Goal: Task Accomplishment & Management: Use online tool/utility

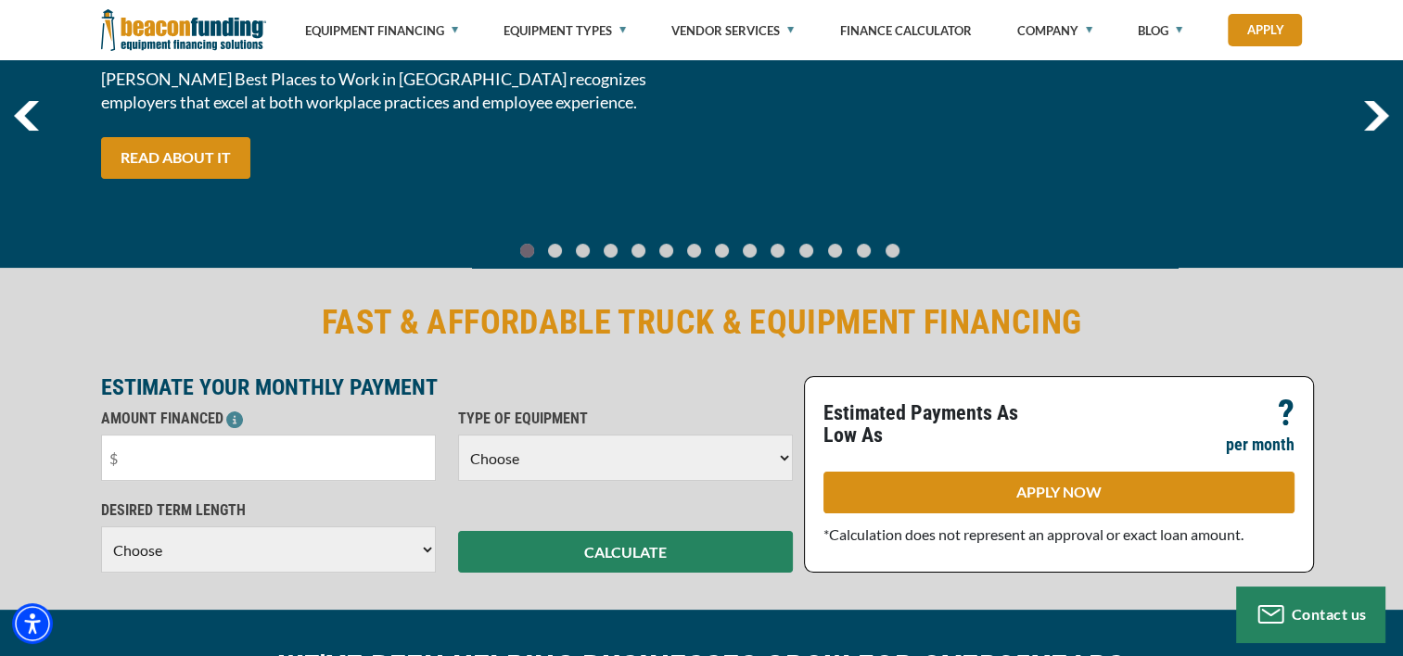
scroll to position [322, 0]
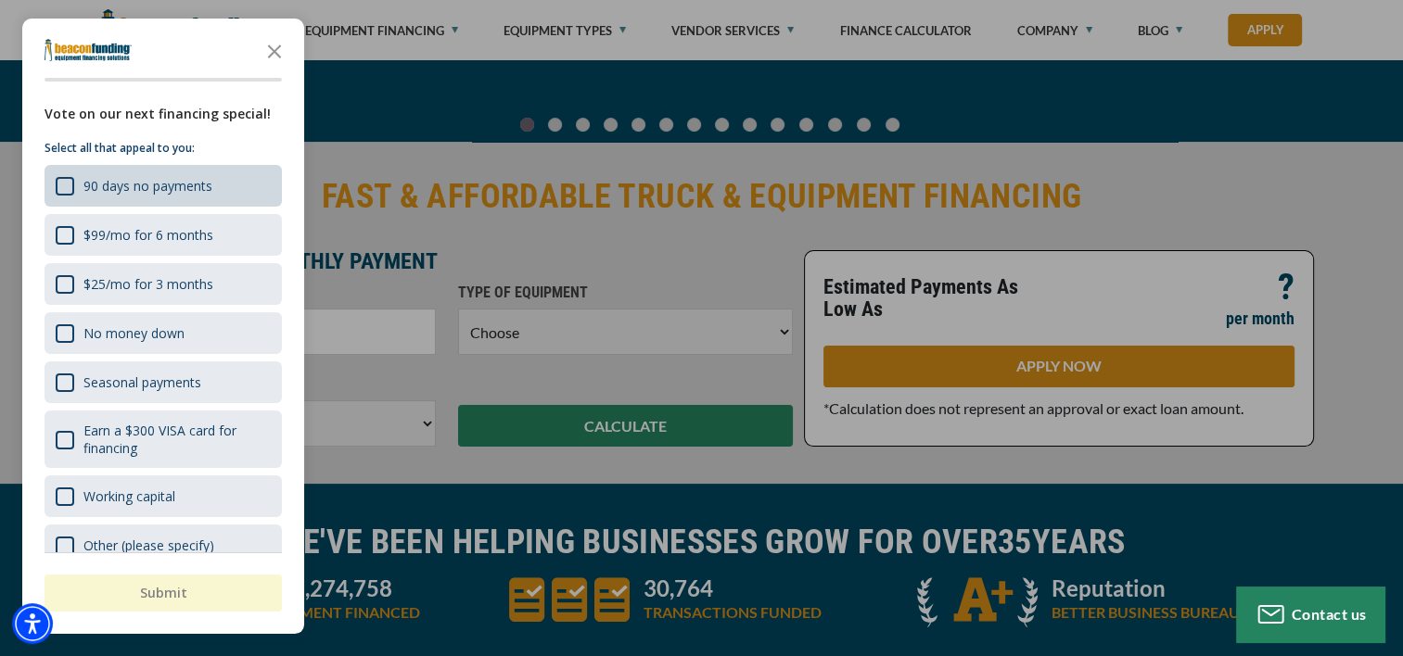
click at [214, 184] on div "90 days no payments" at bounding box center [163, 186] width 237 height 42
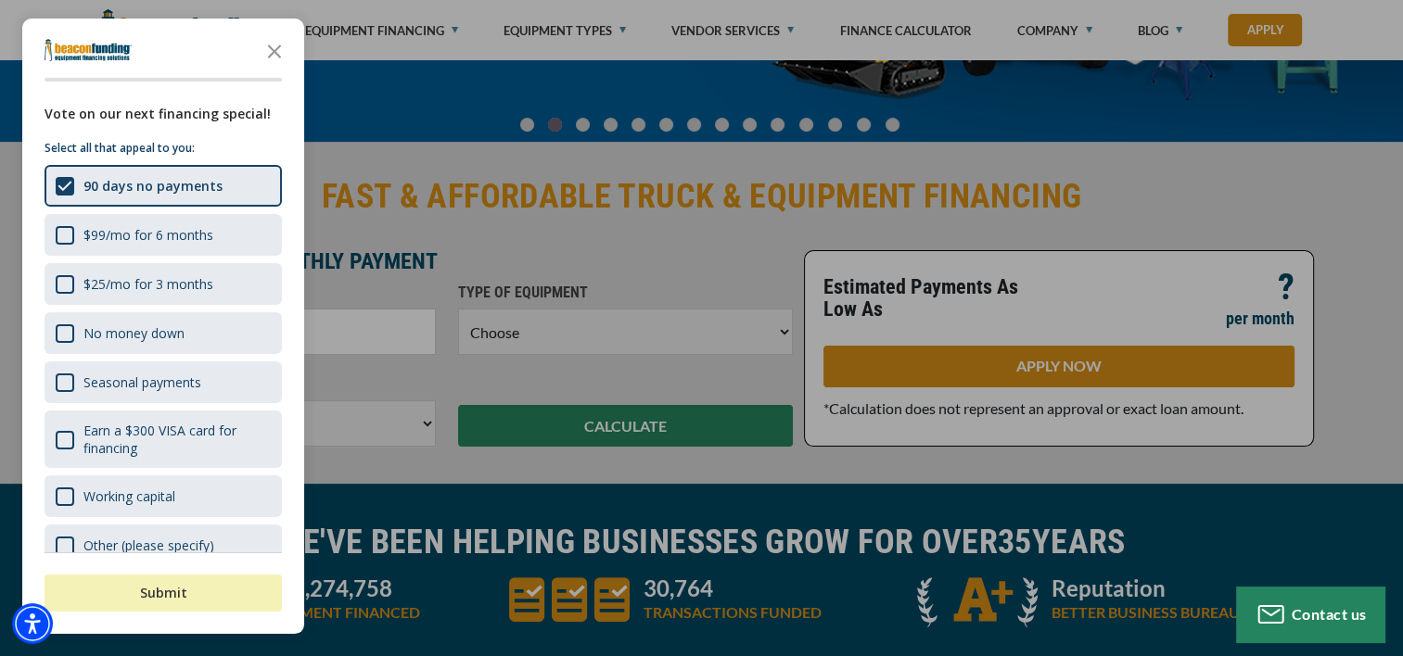
click at [197, 591] on button "Submit" at bounding box center [163, 593] width 237 height 37
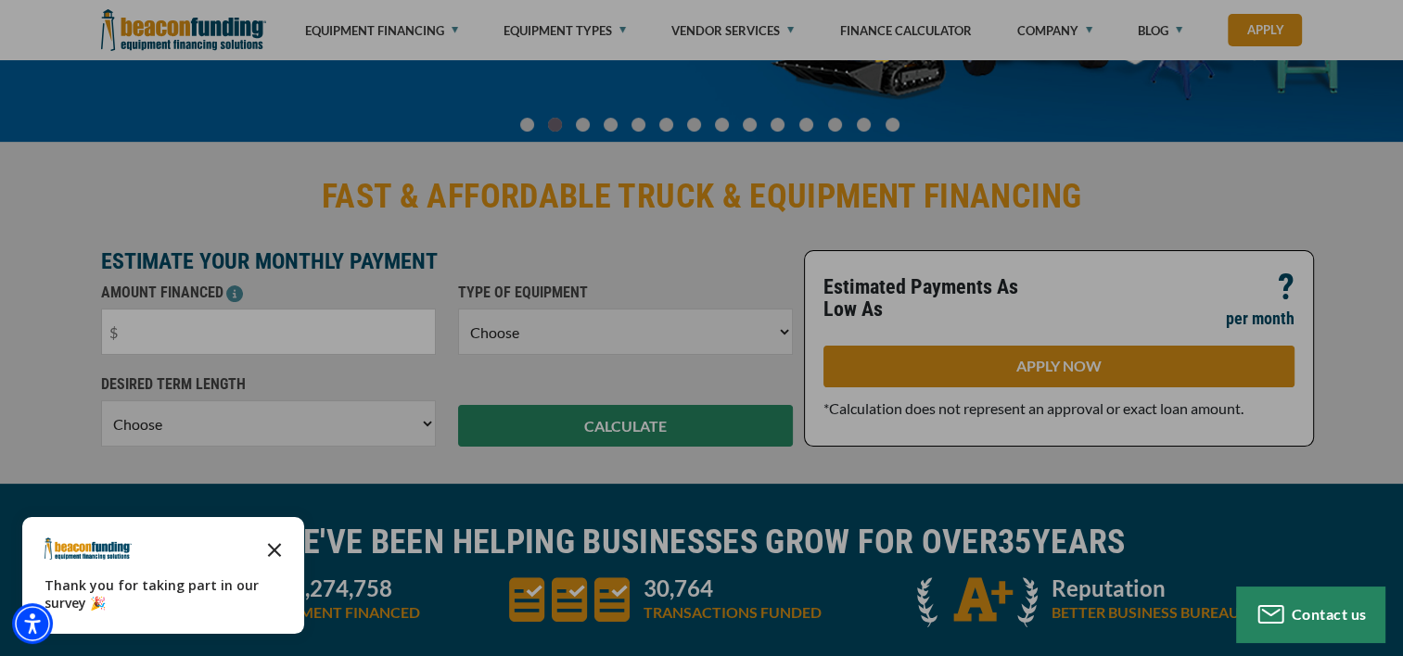
click at [281, 544] on icon "Close the survey" at bounding box center [274, 548] width 37 height 37
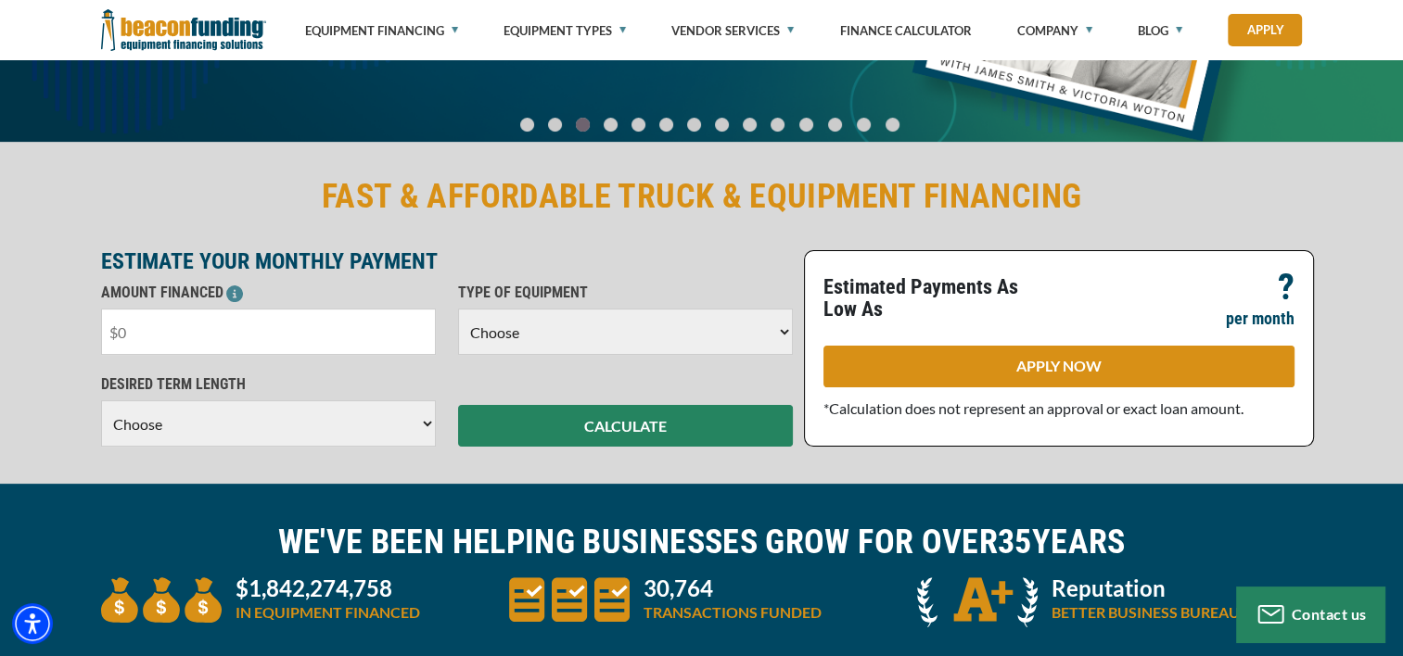
click at [378, 342] on input "text" at bounding box center [268, 332] width 335 height 46
type input "$7"
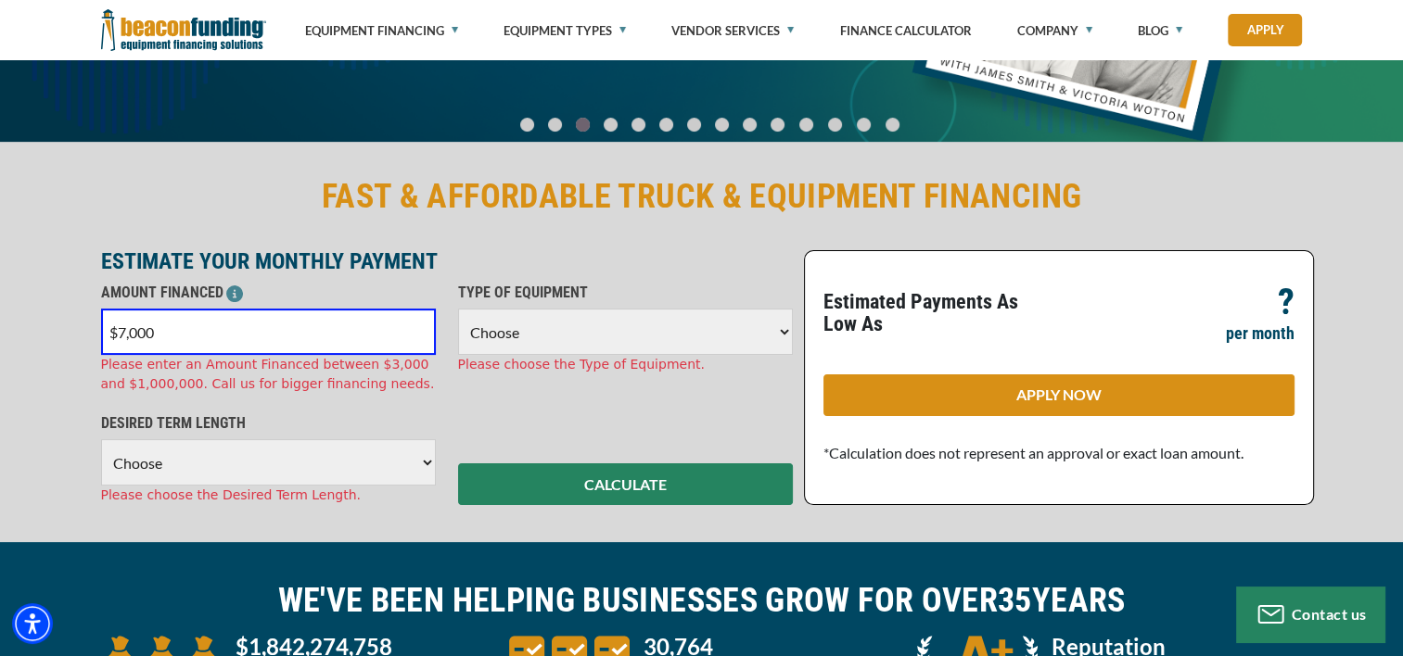
type input "$70,000"
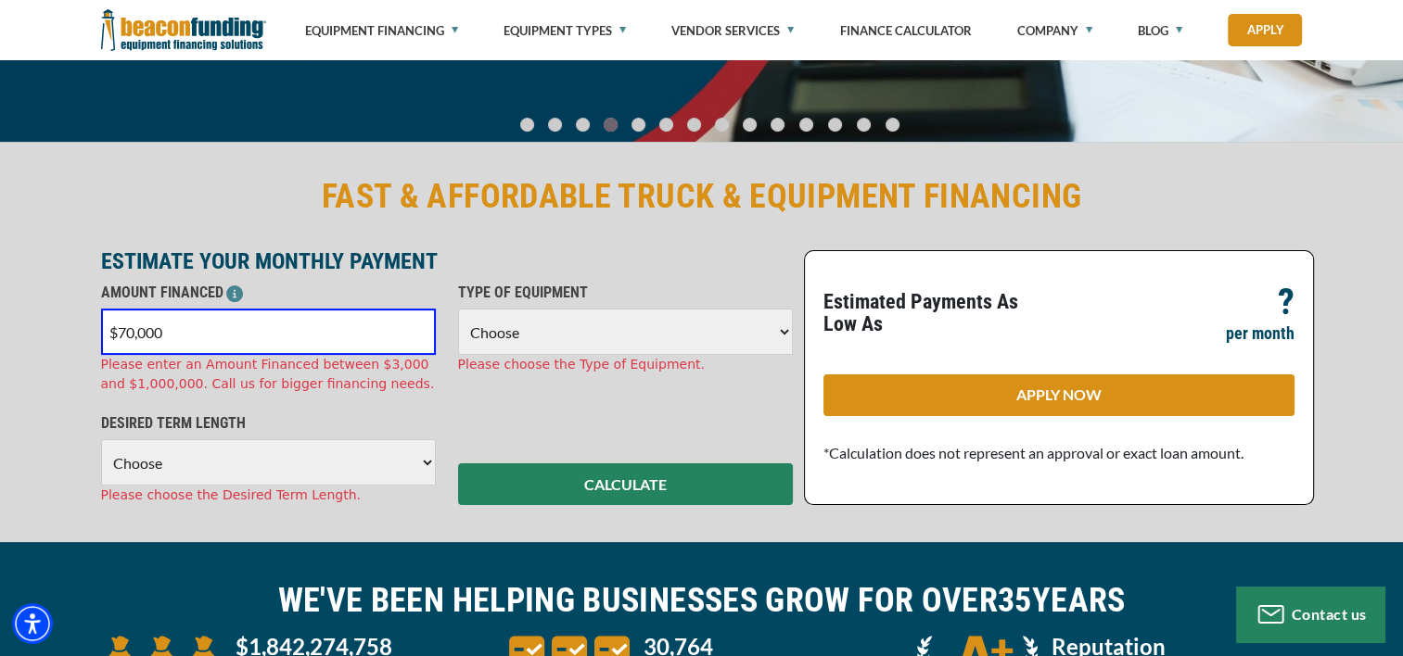
click at [548, 341] on select "Choose Backhoe Boom/Bucket Truck Chipper Commercial Mower Crane DTG/DTF Printin…" at bounding box center [625, 332] width 335 height 46
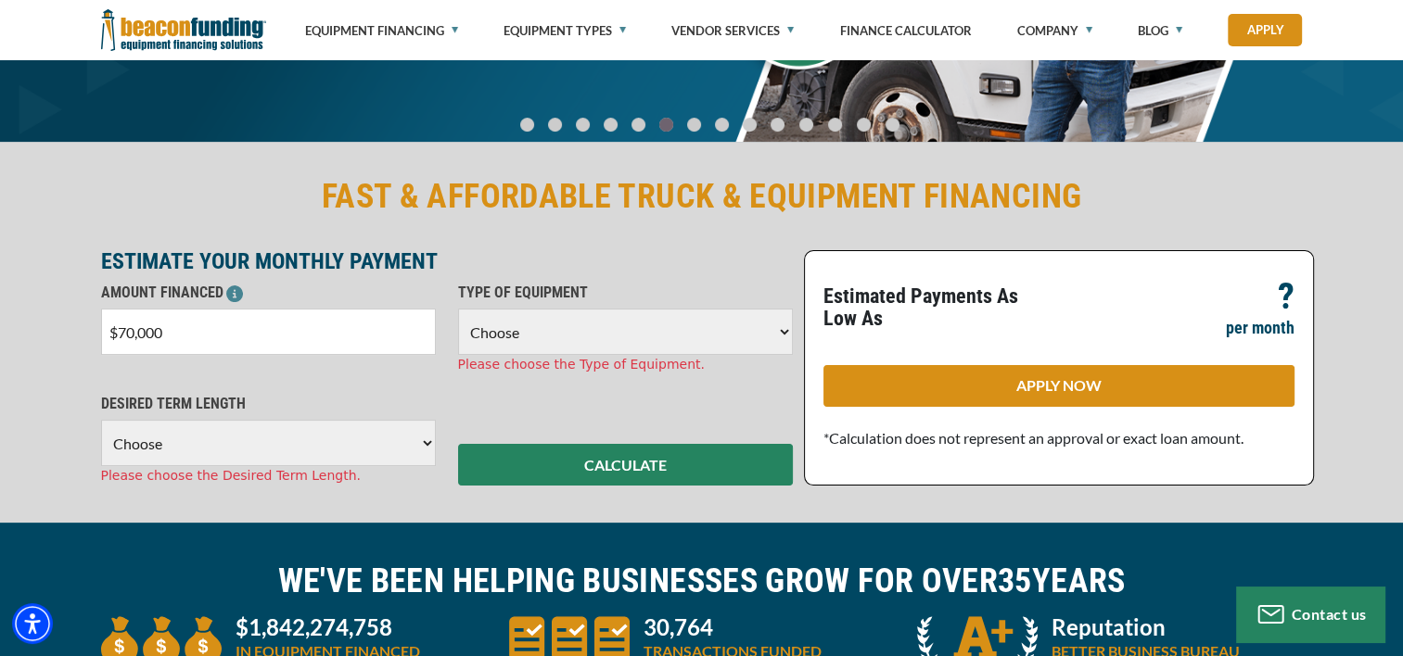
select select "9"
click at [458, 309] on select "Choose Backhoe Boom/Bucket Truck Chipper Commercial Mower Crane DTG/DTF Printin…" at bounding box center [625, 332] width 335 height 46
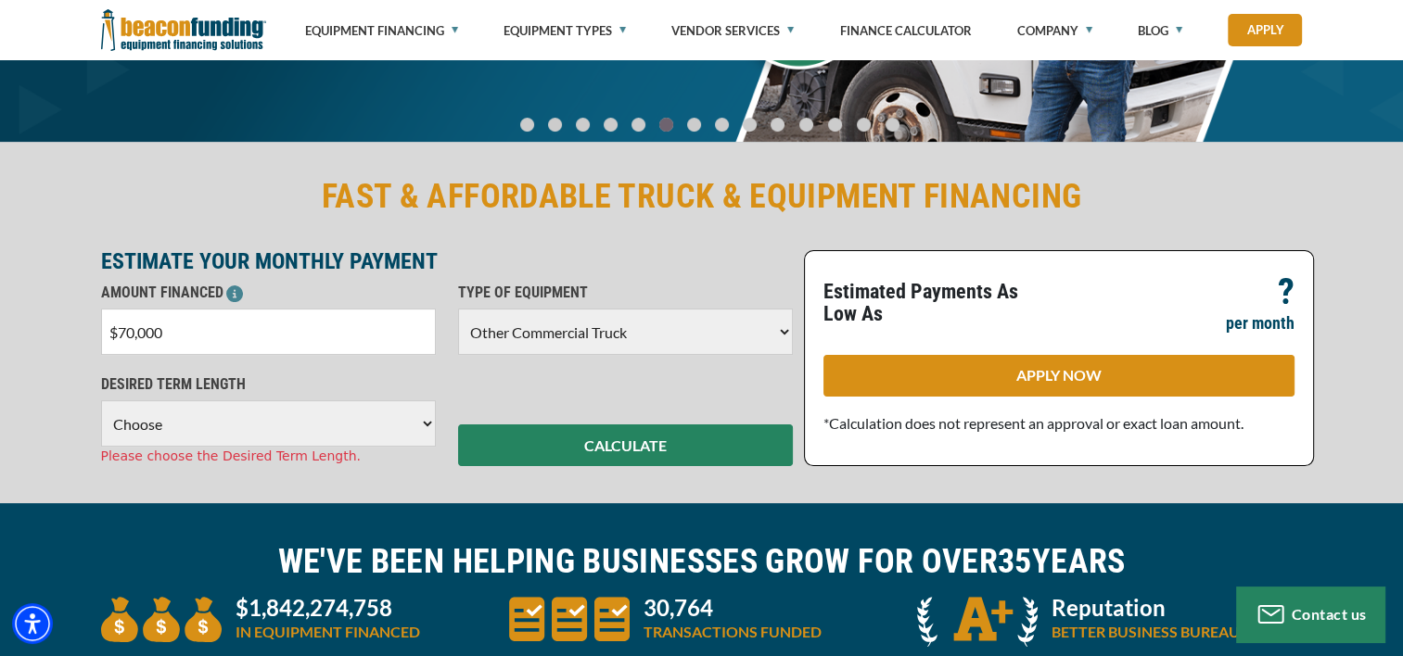
click at [303, 429] on select "Choose 36 Months 48 Months 60 Months" at bounding box center [268, 424] width 335 height 46
select select "60"
click at [101, 401] on select "Choose 36 Months 48 Months 60 Months" at bounding box center [268, 424] width 335 height 46
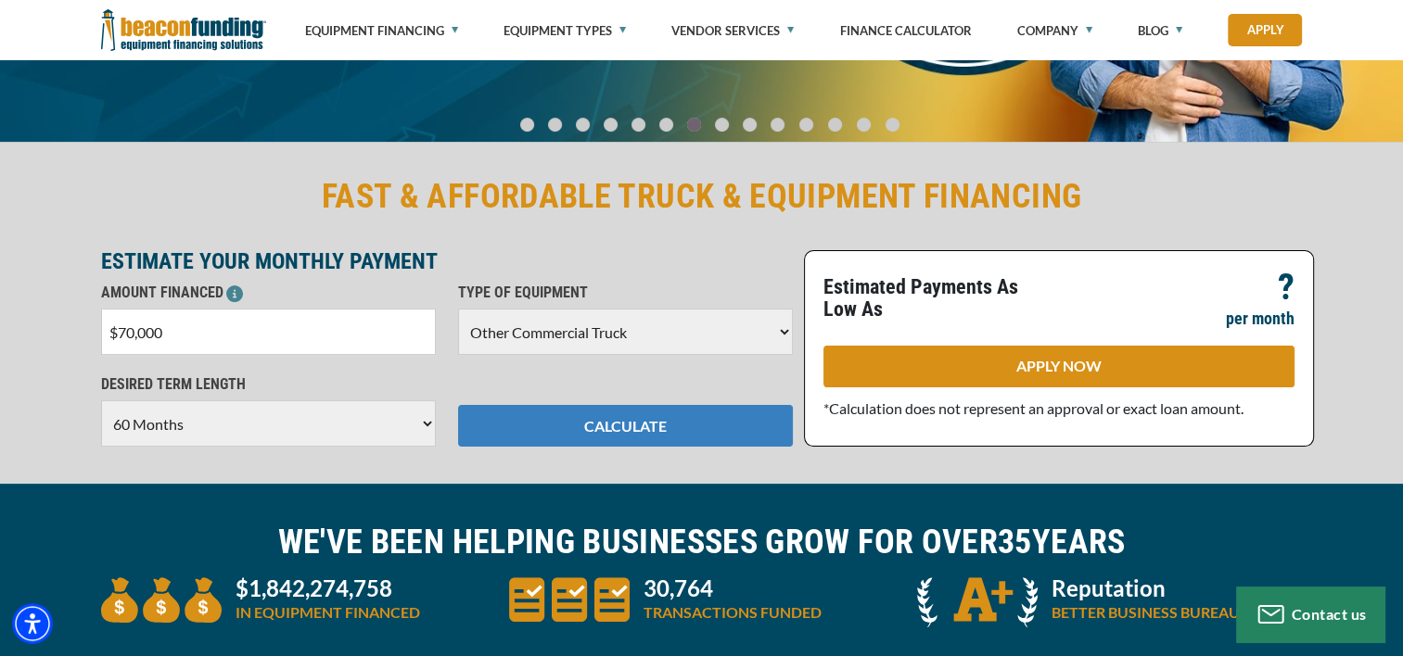
click at [572, 423] on button "CALCULATE" at bounding box center [625, 426] width 335 height 42
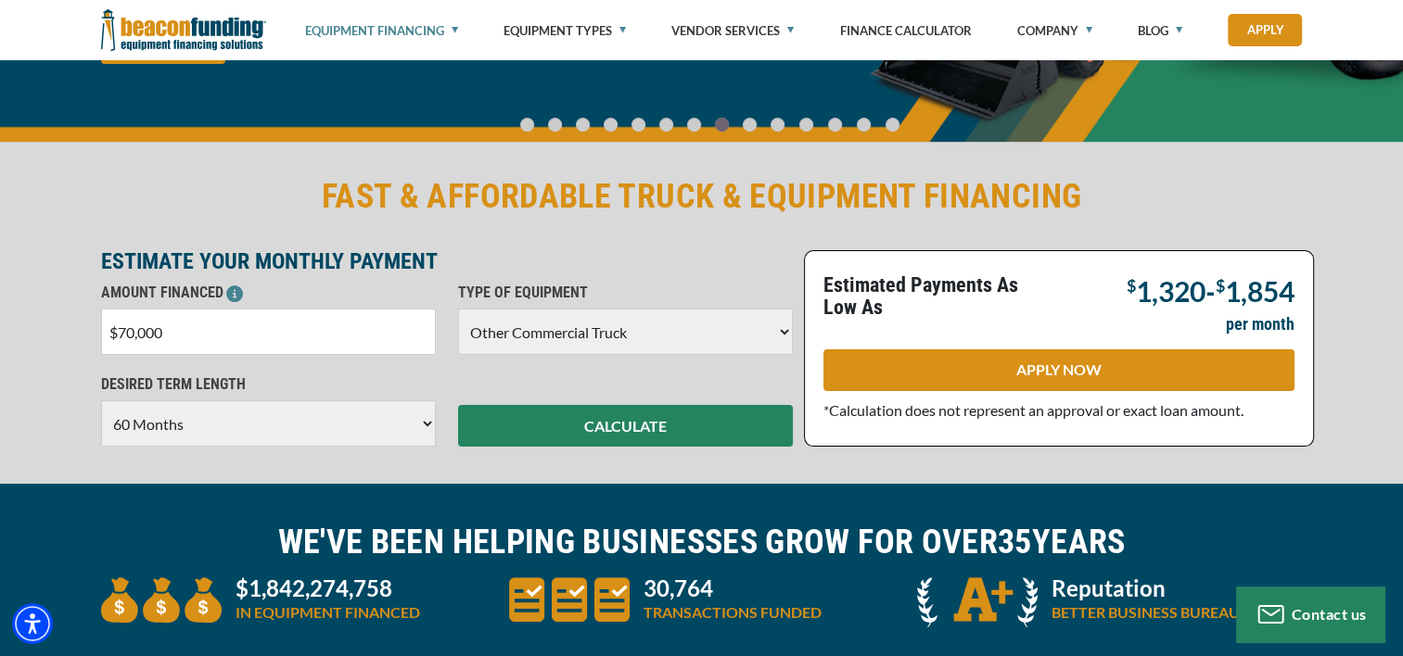
click at [413, 30] on link "Equipment Financing" at bounding box center [381, 30] width 153 height 61
